Goal: Task Accomplishment & Management: Manage account settings

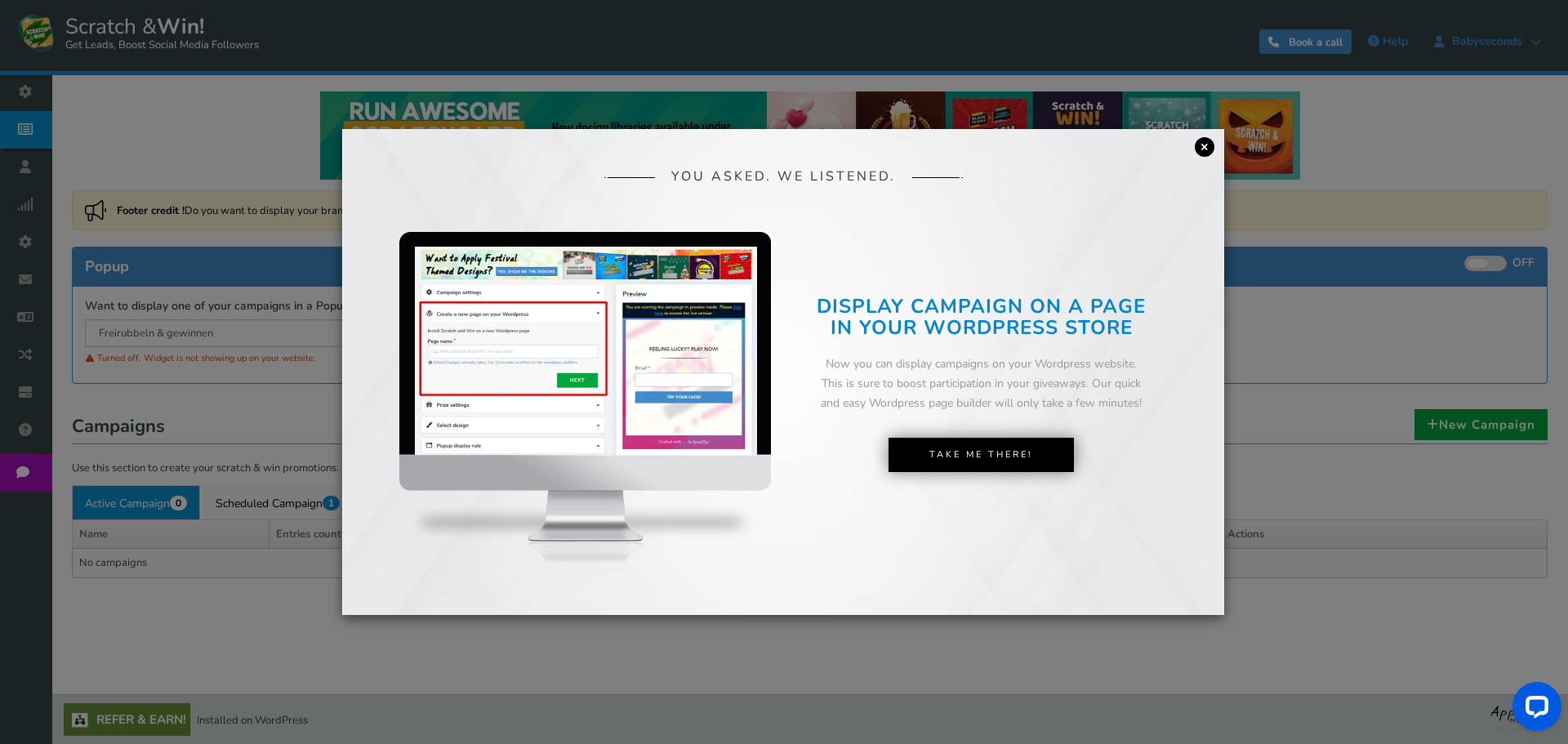
click at [1202, 154] on link "×" at bounding box center [1204, 146] width 19 height 19
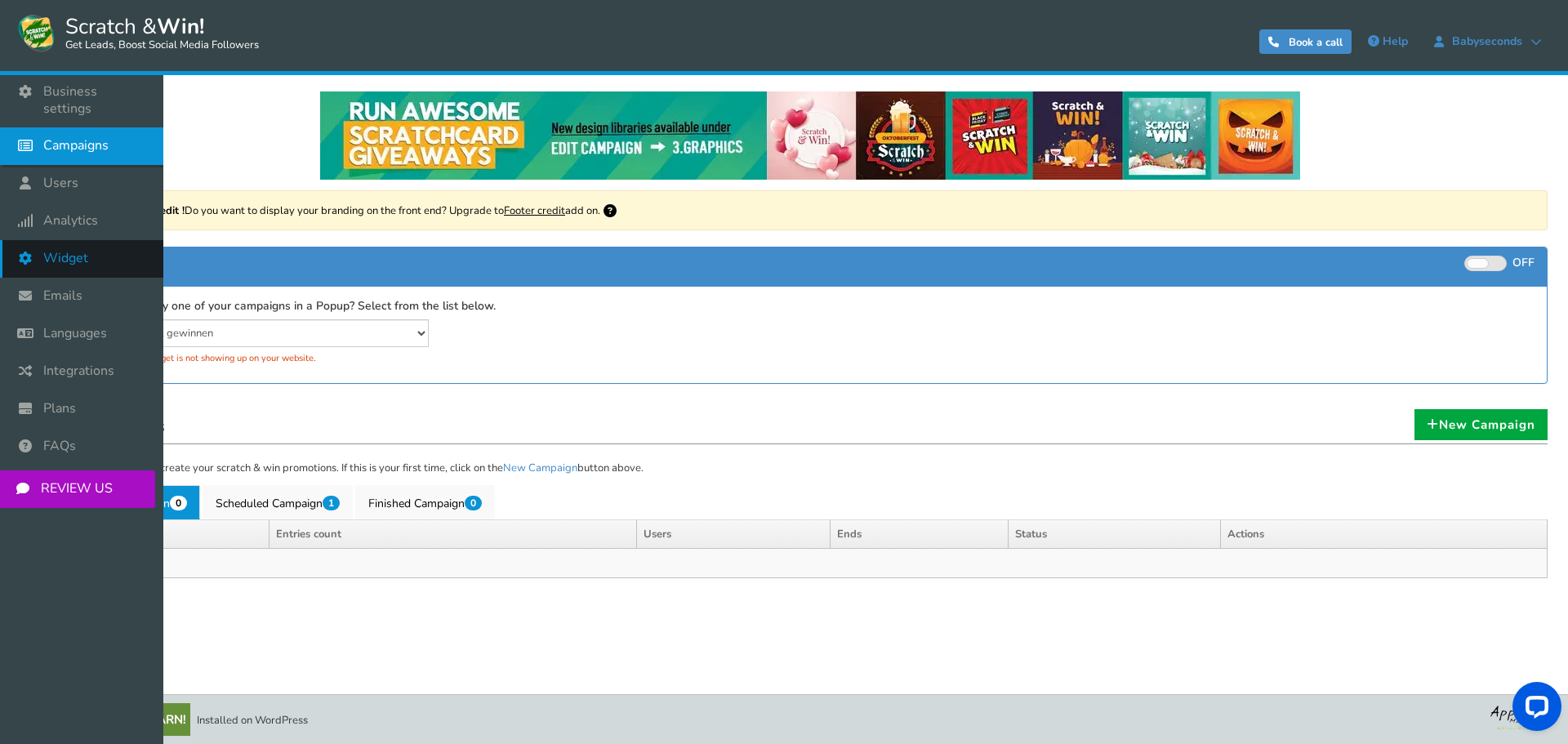
click at [83, 249] on span "Widget" at bounding box center [65, 258] width 45 height 17
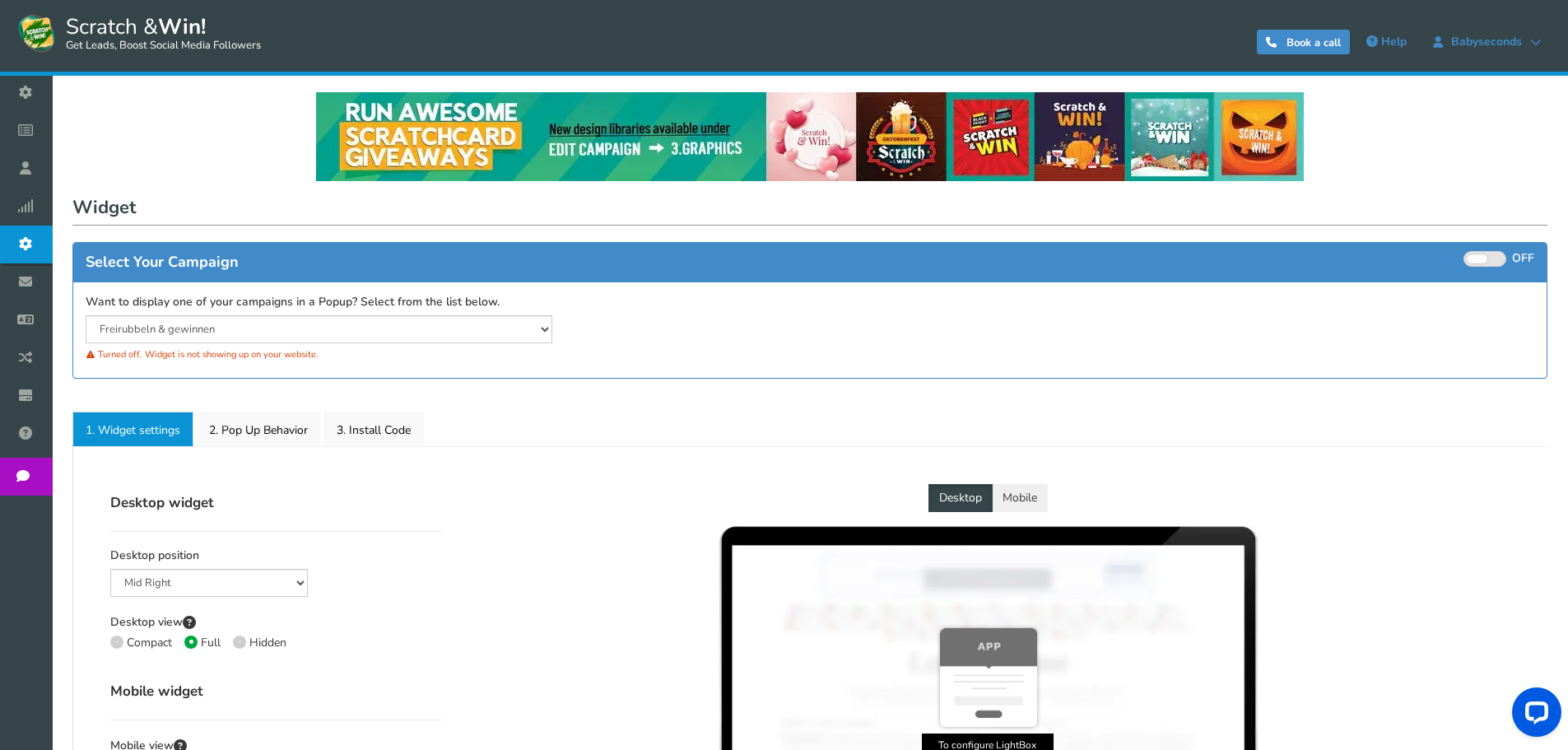
select select "mid-bottom-bar"
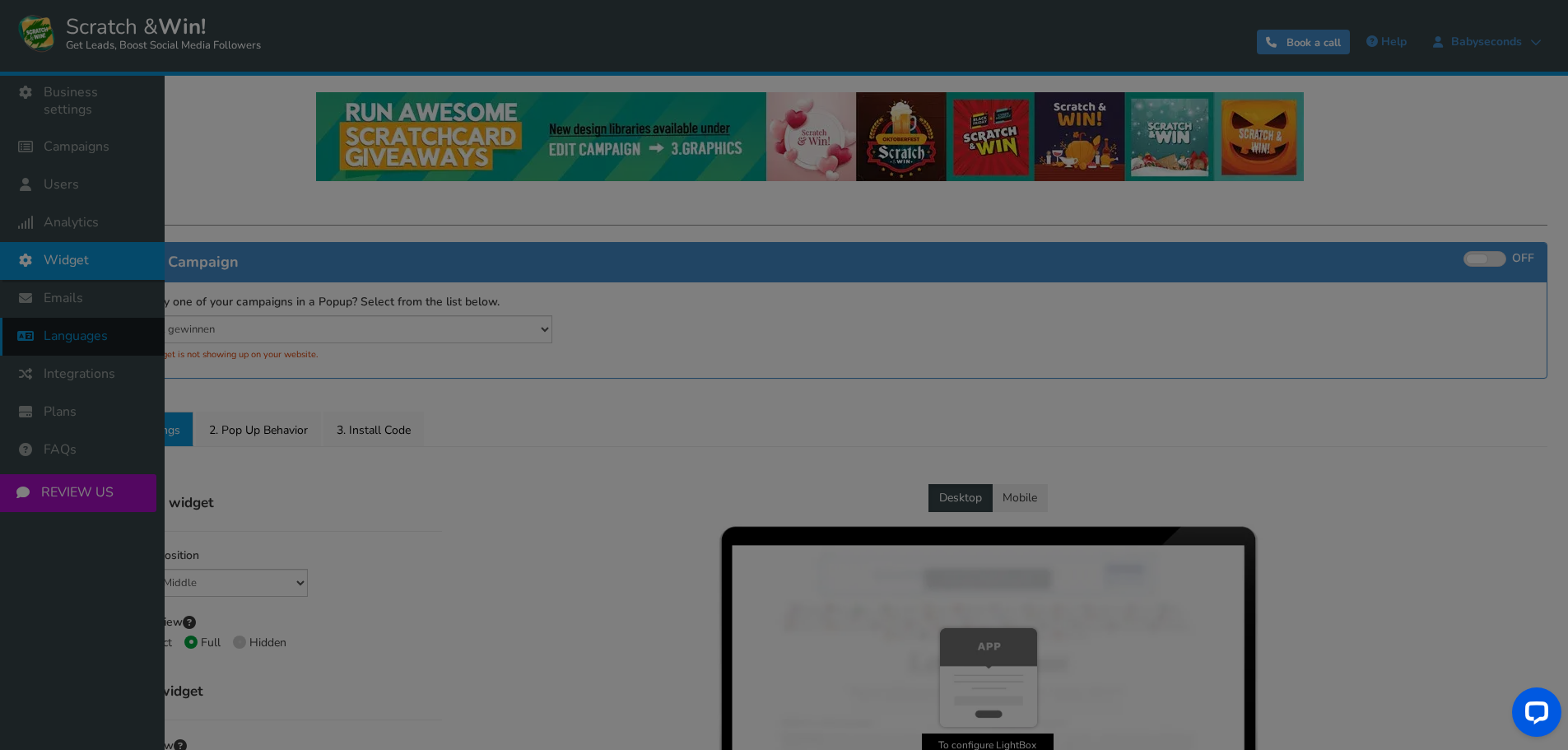
radio input "true"
select select "inherit"
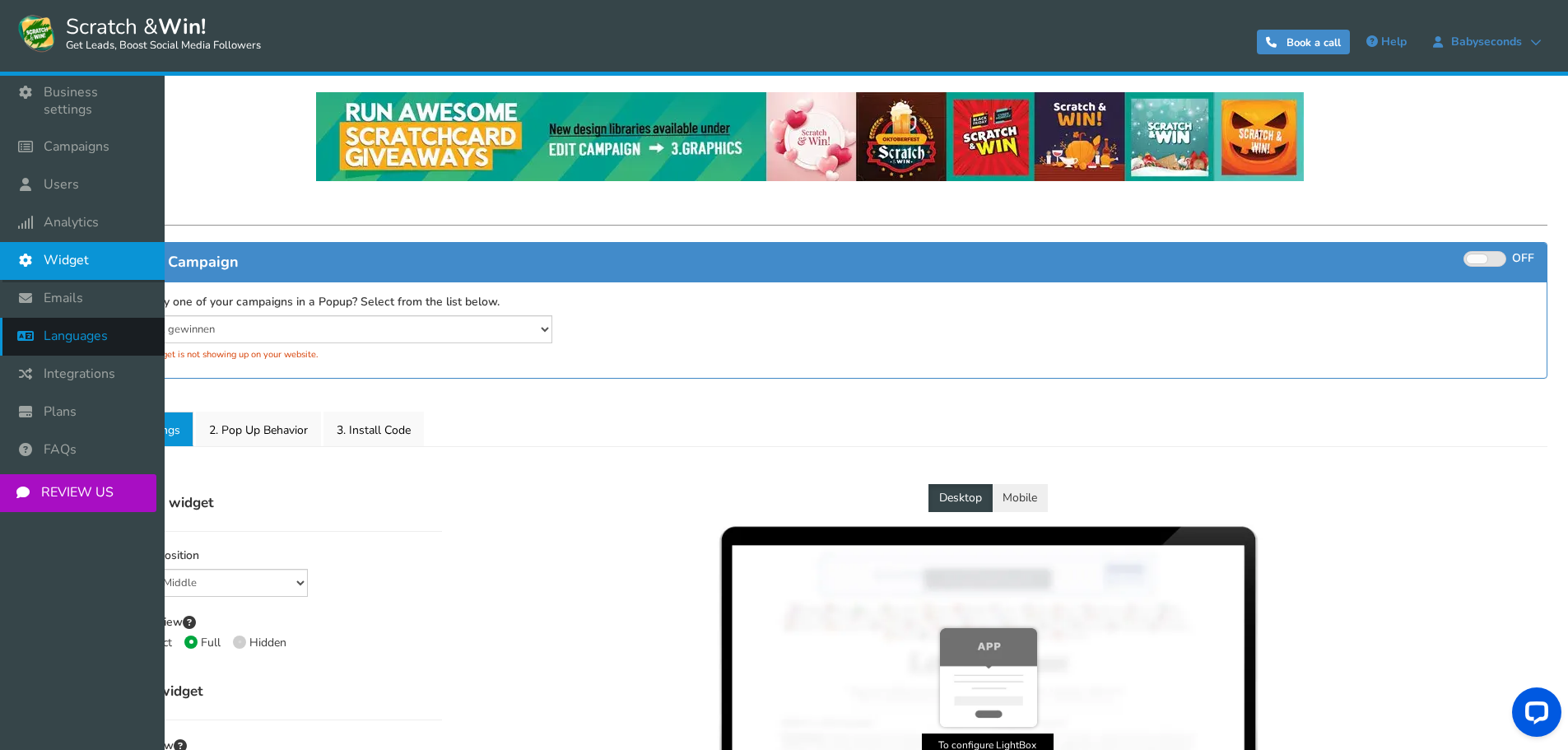
click at [20, 324] on icon at bounding box center [29, 336] width 32 height 36
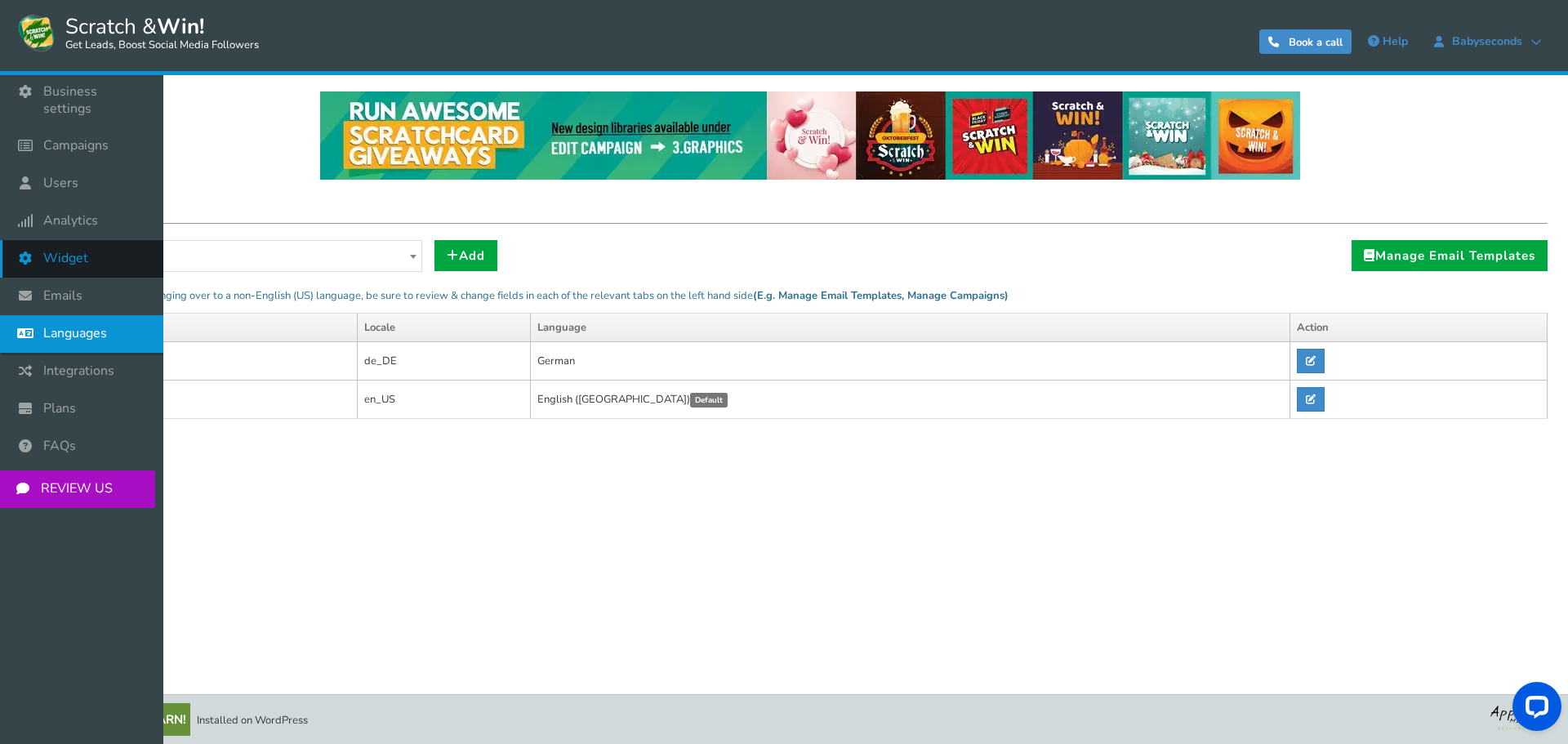
click at [98, 240] on link "Widget" at bounding box center [81, 259] width 163 height 37
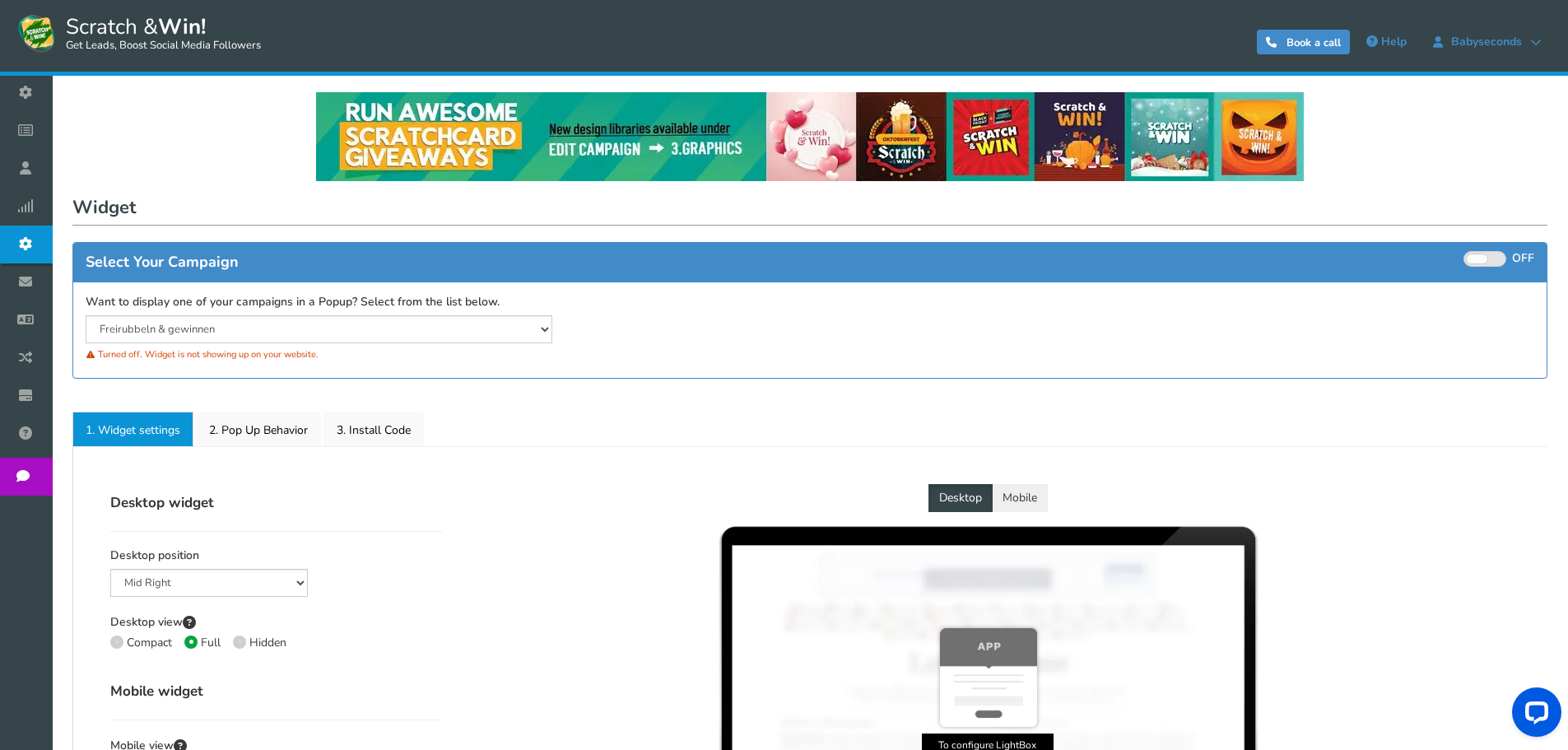
select select "mid-bottom-bar"
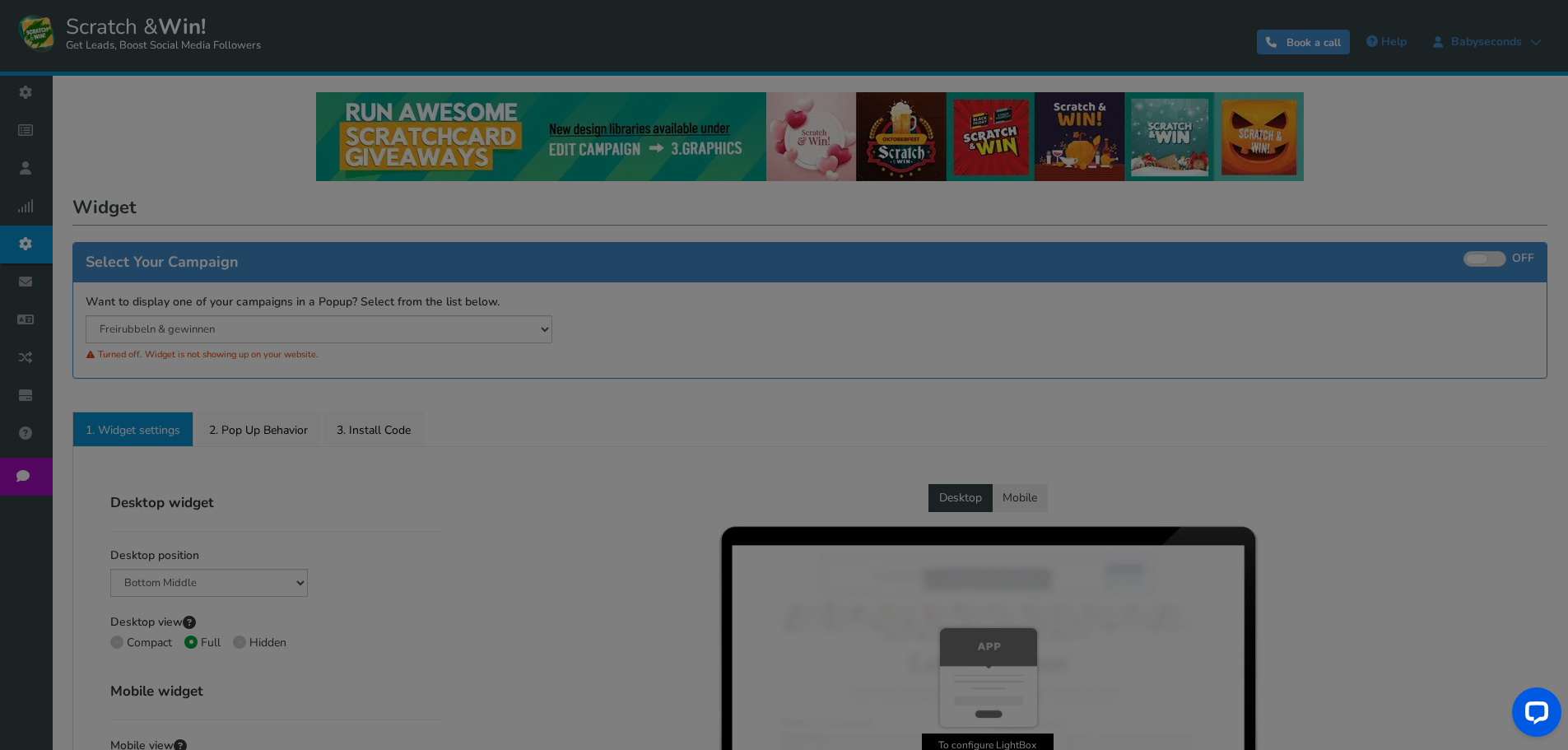
radio input "true"
select select "inherit"
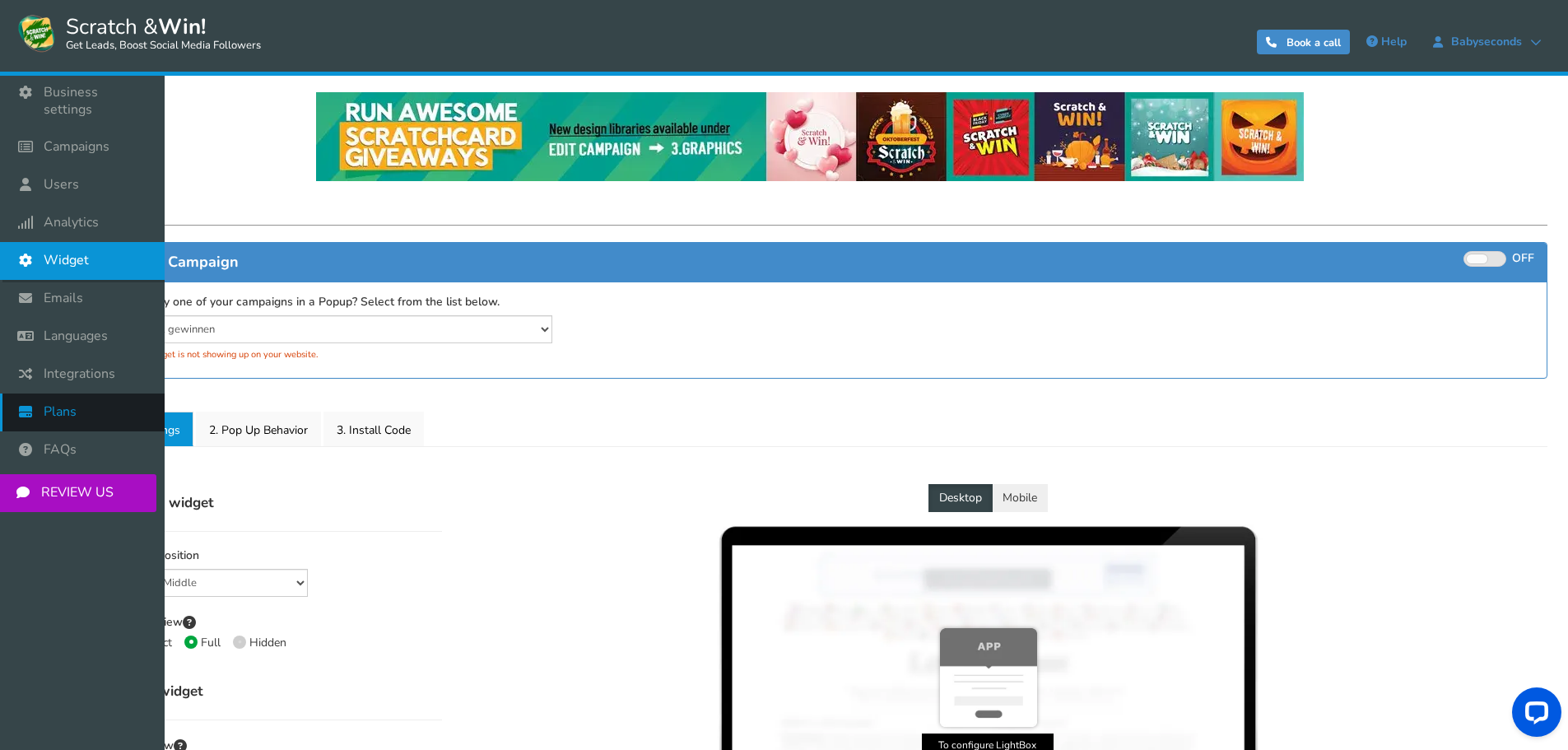
click at [52, 403] on span "Plans" at bounding box center [60, 412] width 33 height 17
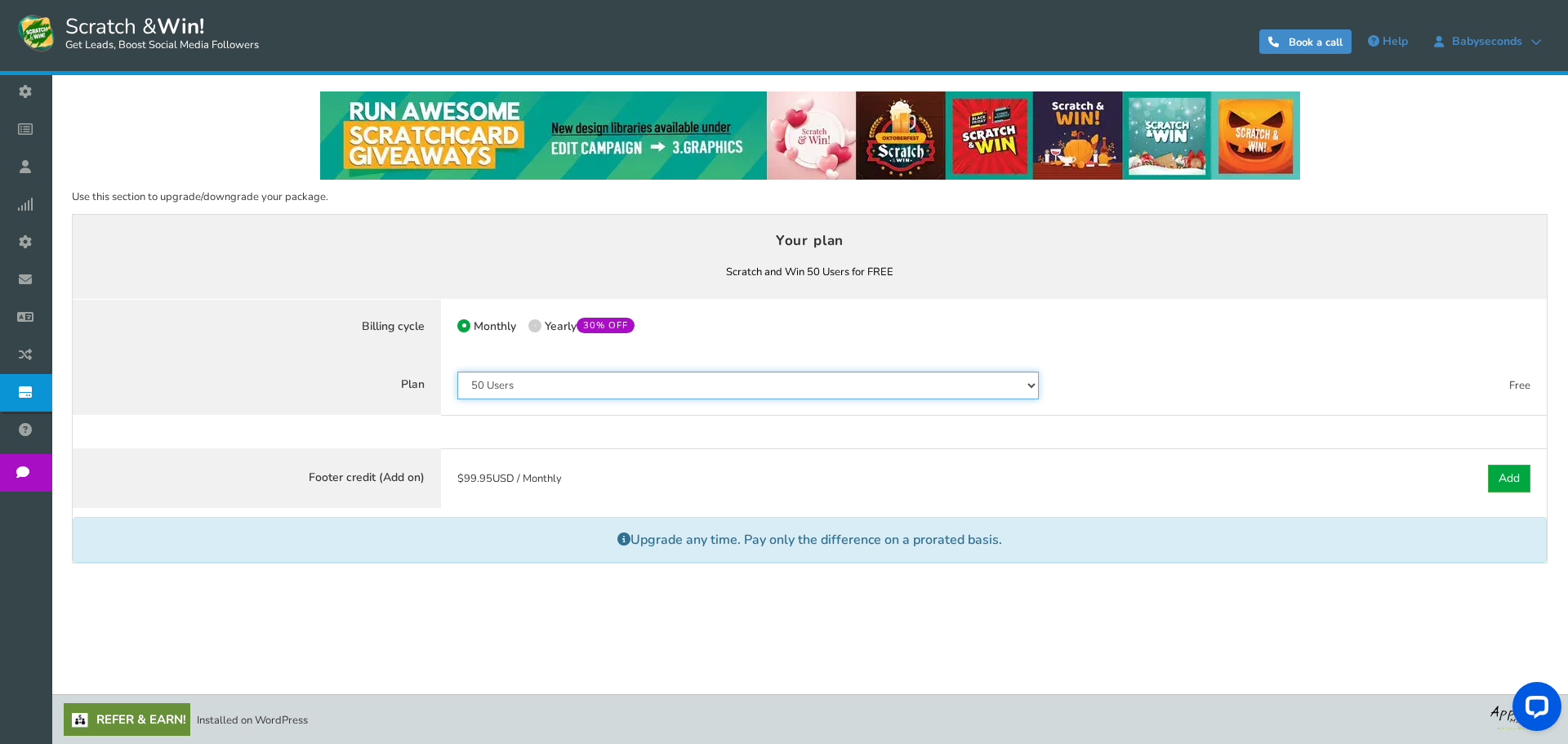
click at [573, 385] on select "50 Users 500 Users 2000 Users 10000 Users 25000 Users Unlimited" at bounding box center [748, 385] width 582 height 28
